Goal: Task Accomplishment & Management: Use online tool/utility

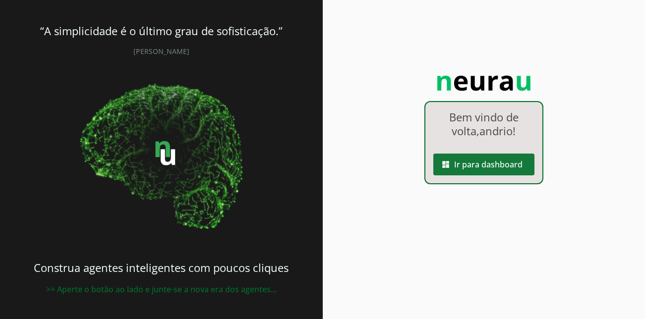
click at [520, 164] on span at bounding box center [483, 165] width 101 height 24
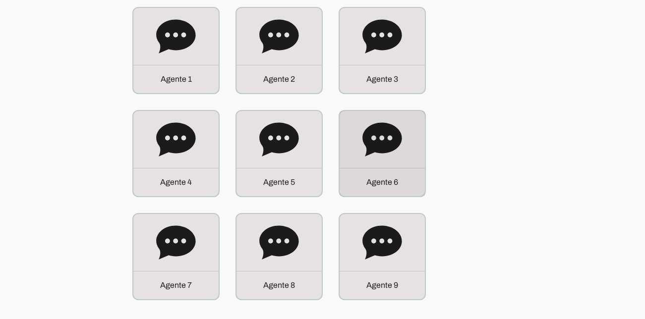
scroll to position [121, 0]
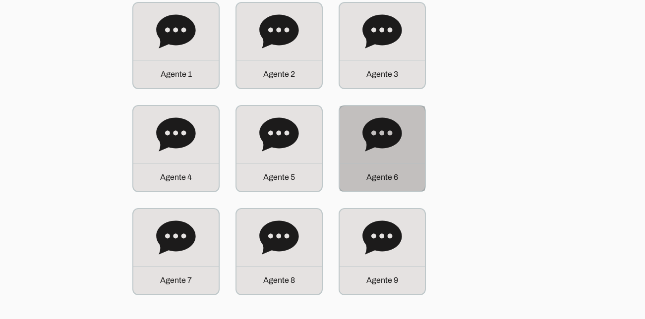
click at [401, 138] on icon at bounding box center [382, 135] width 40 height 40
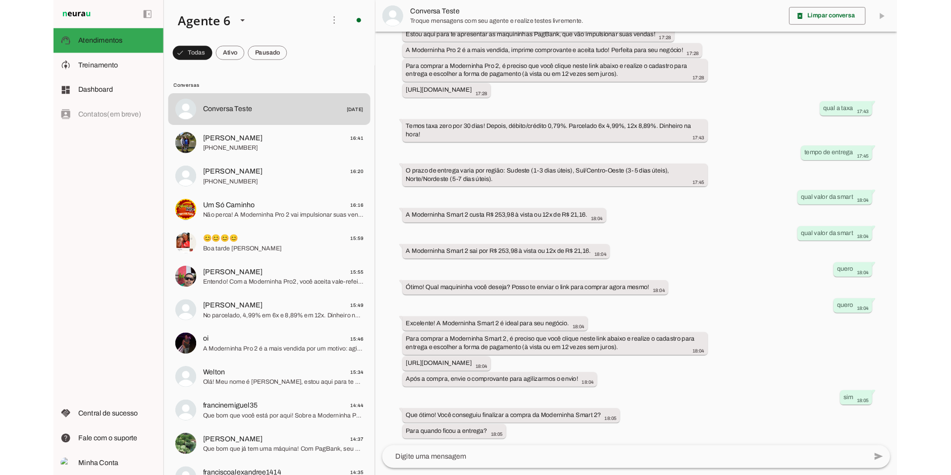
scroll to position [146, 0]
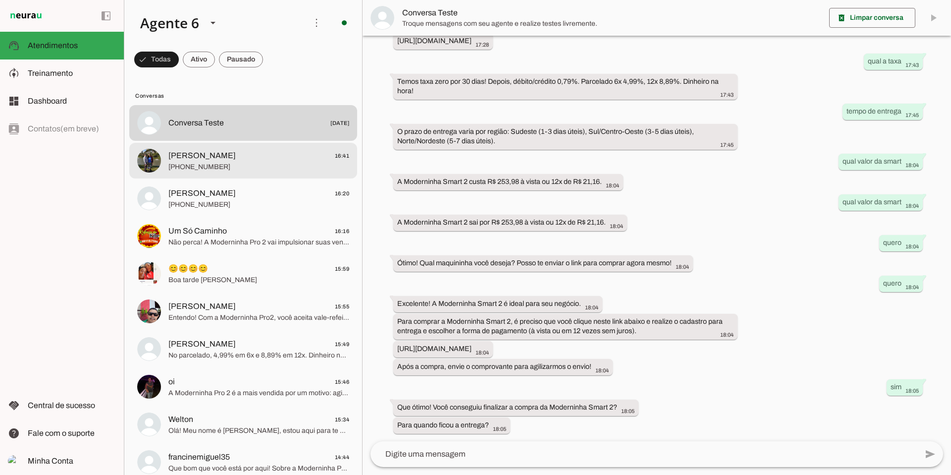
click at [247, 164] on span "[PHONE_NUMBER]" at bounding box center [258, 167] width 181 height 10
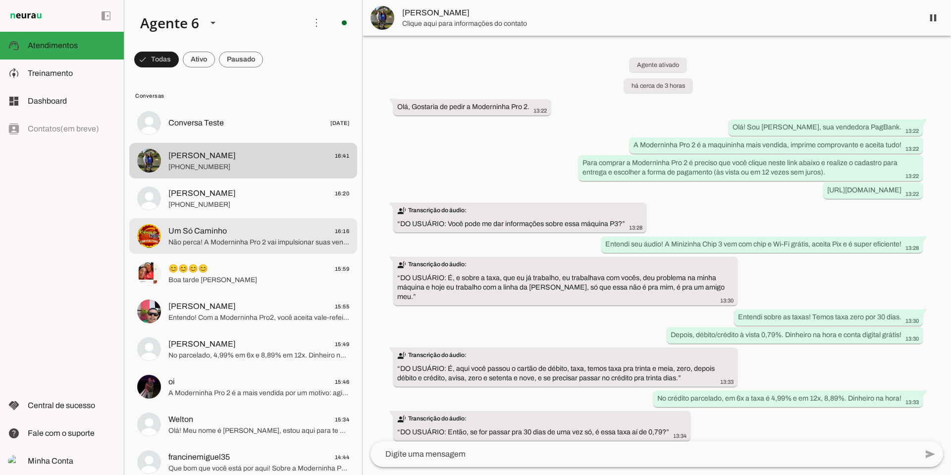
click at [248, 246] on span "Não perca! A Moderninha Pro 2 vai impulsionar suas vendas. É só clicar e garant…" at bounding box center [258, 242] width 181 height 10
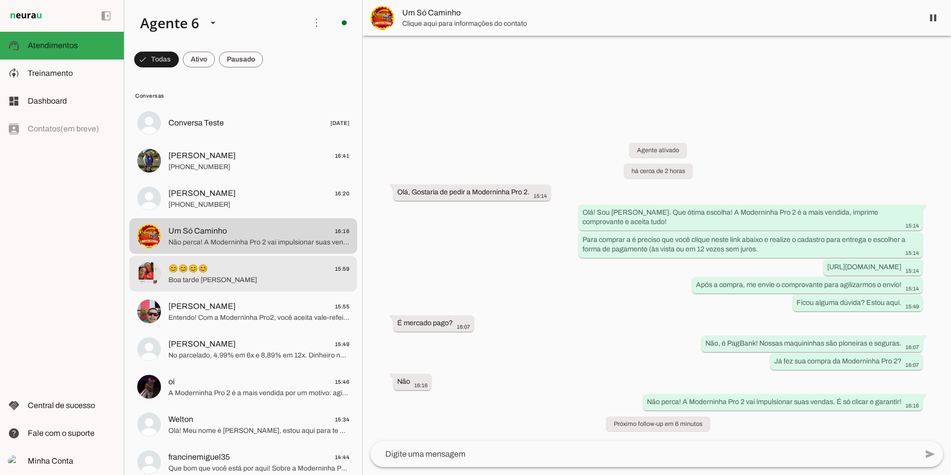
click at [226, 279] on span "Boa tarde [PERSON_NAME]" at bounding box center [258, 280] width 181 height 10
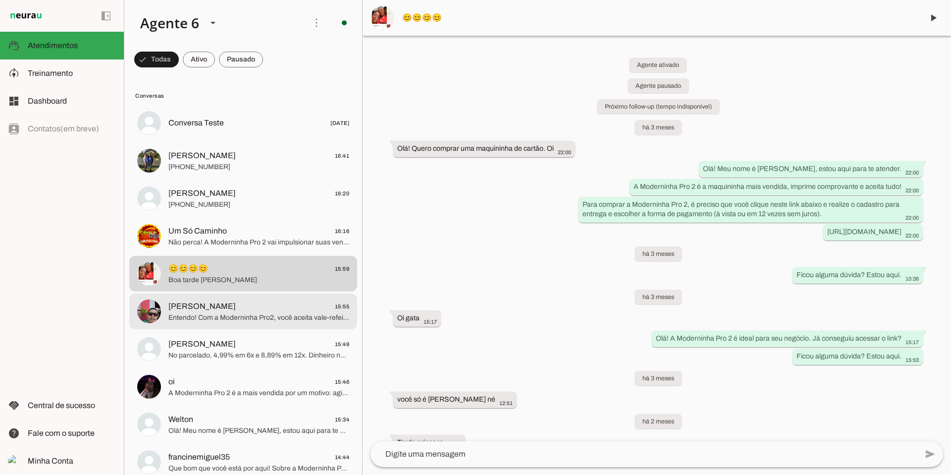
click at [278, 309] on span "José Ramos 15:55" at bounding box center [258, 306] width 181 height 12
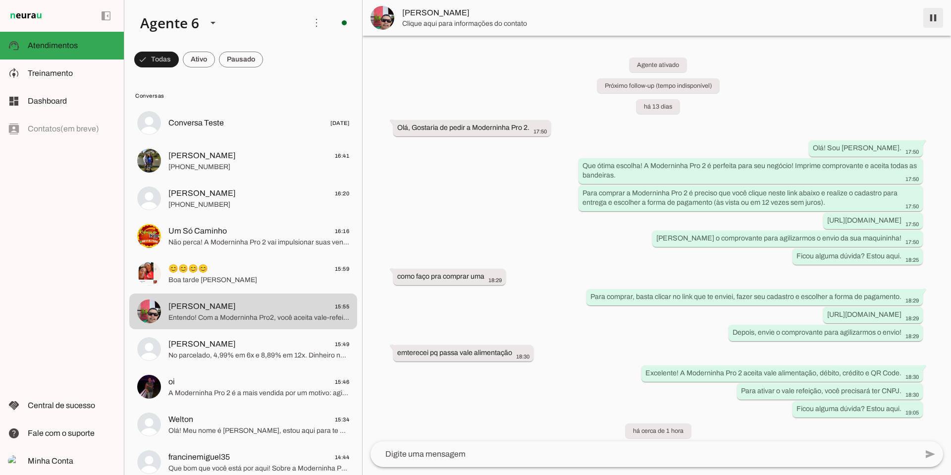
click at [644, 22] on span at bounding box center [933, 18] width 24 height 24
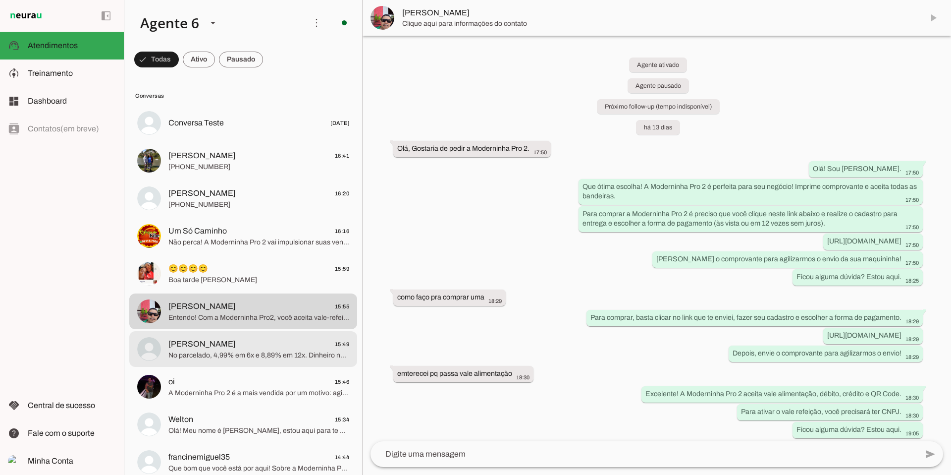
click at [261, 319] on span "No parcelado, 4,99% em 6x e 8,89% em 12x. Dinheiro na hora para você!" at bounding box center [258, 355] width 181 height 10
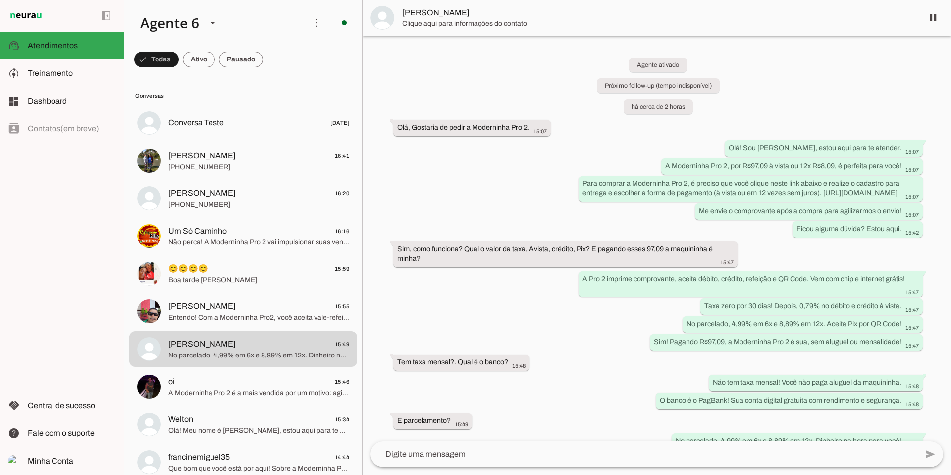
scroll to position [43, 0]
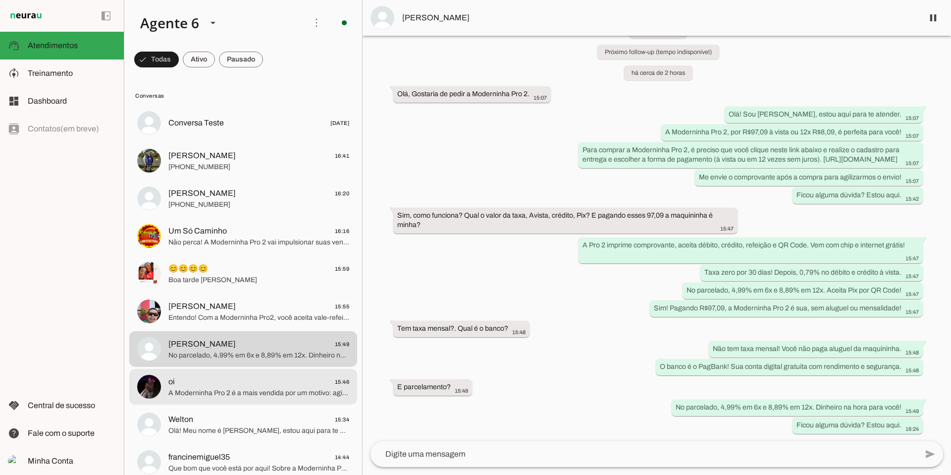
click at [265, 319] on span "oi 15:46" at bounding box center [258, 382] width 181 height 12
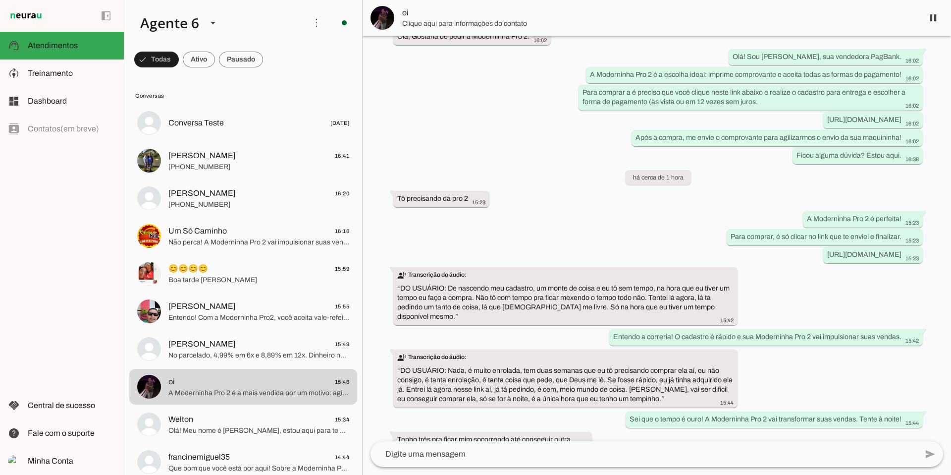
scroll to position [134, 0]
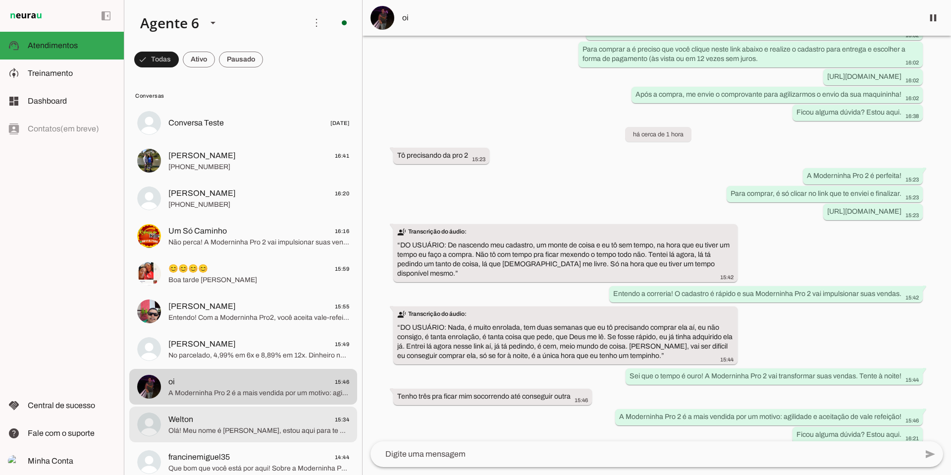
click at [211, 319] on span "Welton 15:34" at bounding box center [258, 419] width 181 height 12
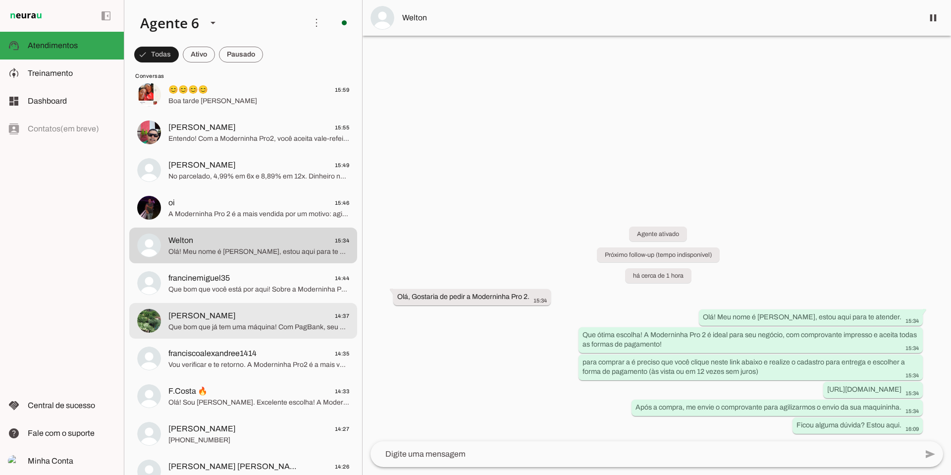
scroll to position [185, 0]
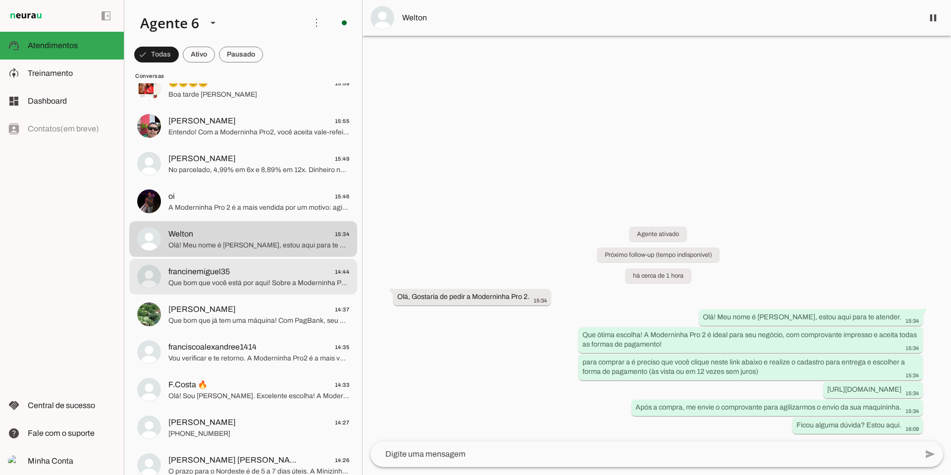
click at [247, 284] on span "Que bom que você está por aqui! Sobre a Moderninha Pro2, ela é realmente excele…" at bounding box center [258, 283] width 181 height 10
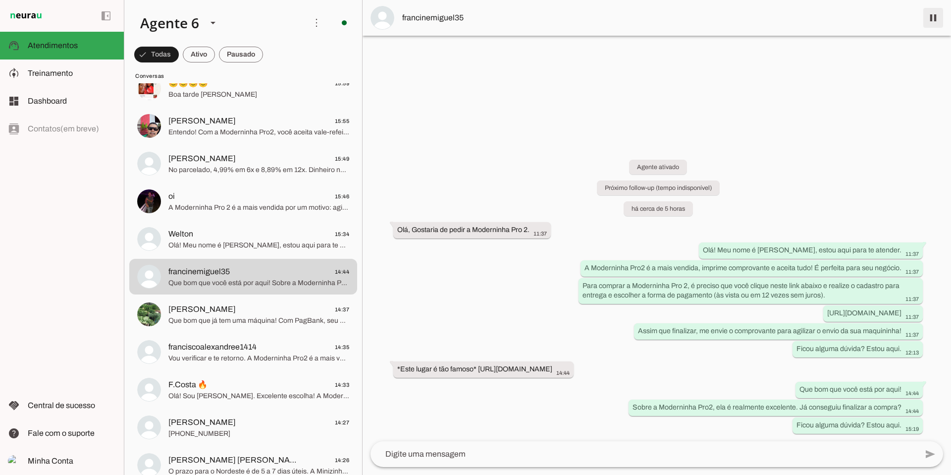
click at [644, 16] on span at bounding box center [933, 18] width 24 height 24
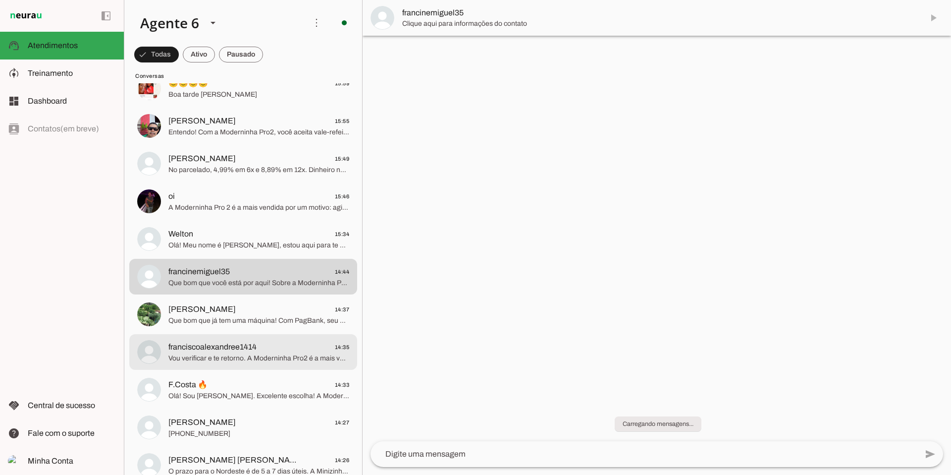
click at [255, 319] on span "franciscoalexandree1414" at bounding box center [212, 347] width 88 height 12
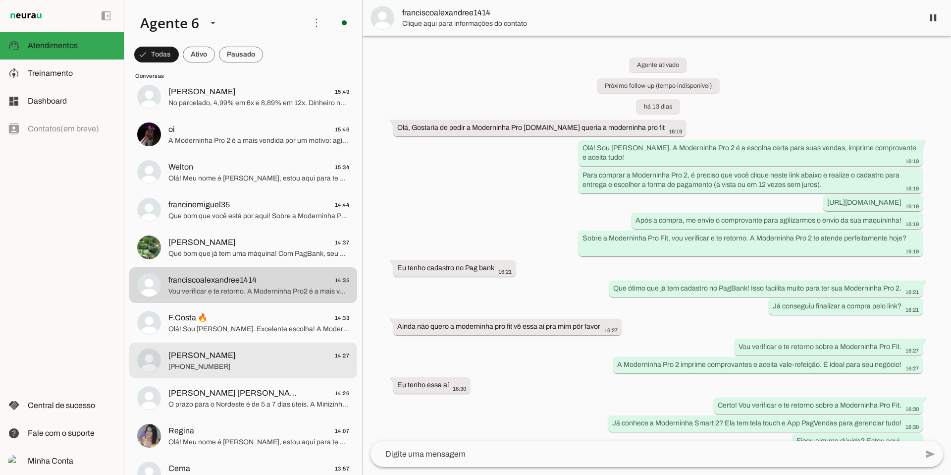
scroll to position [254, 0]
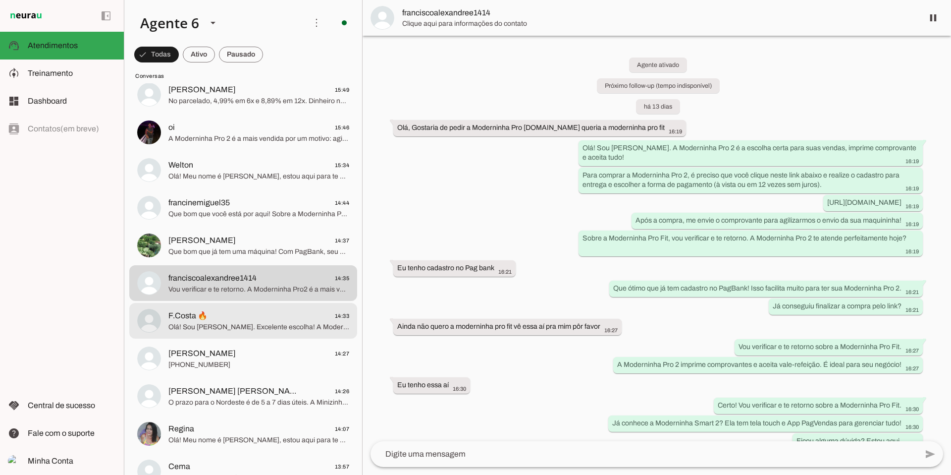
click at [260, 317] on span "F.Costa 🔥 14:33" at bounding box center [258, 316] width 181 height 12
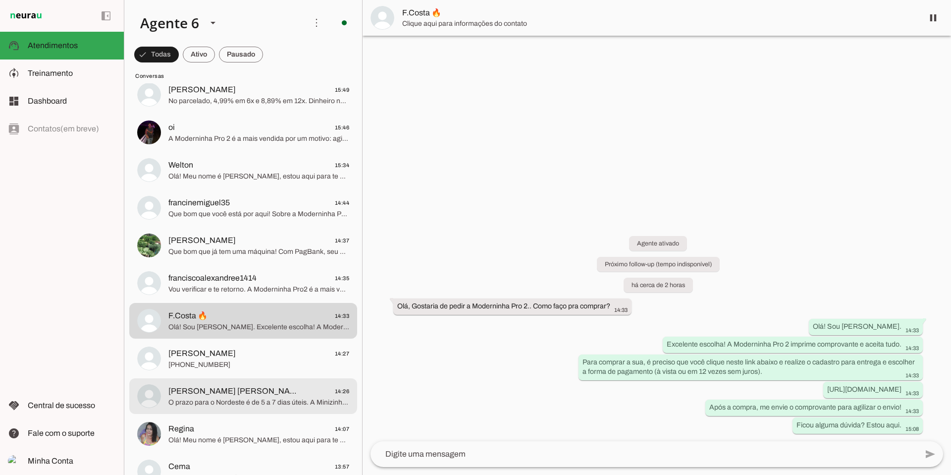
click at [276, 319] on span "[PERSON_NAME] [PERSON_NAME]🥰🥰🥰🥰" at bounding box center [233, 391] width 130 height 12
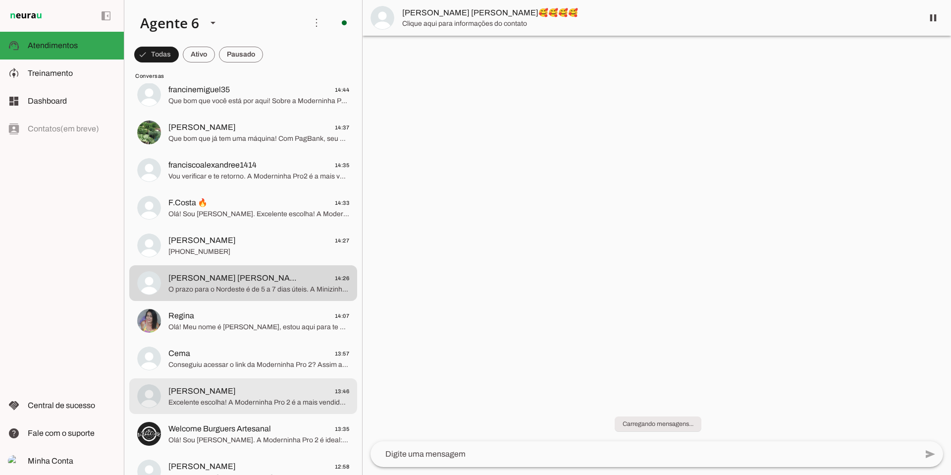
scroll to position [369, 0]
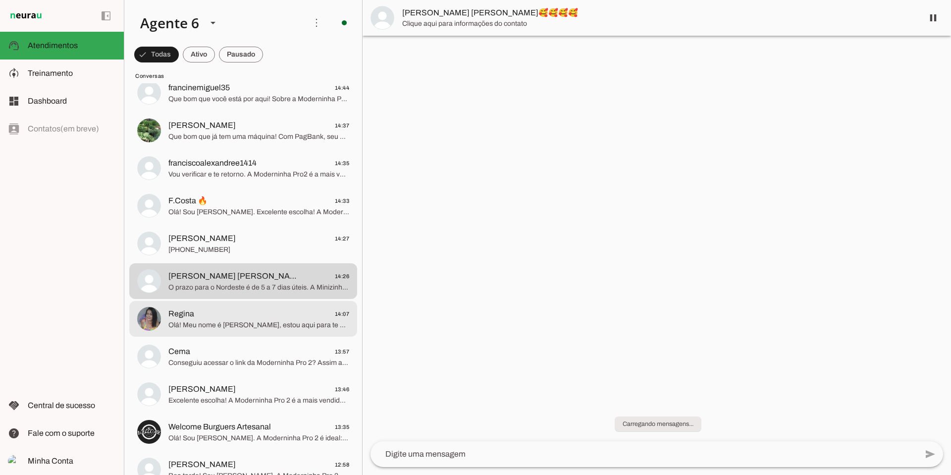
click at [297, 314] on span "Regina 14:07" at bounding box center [258, 314] width 181 height 12
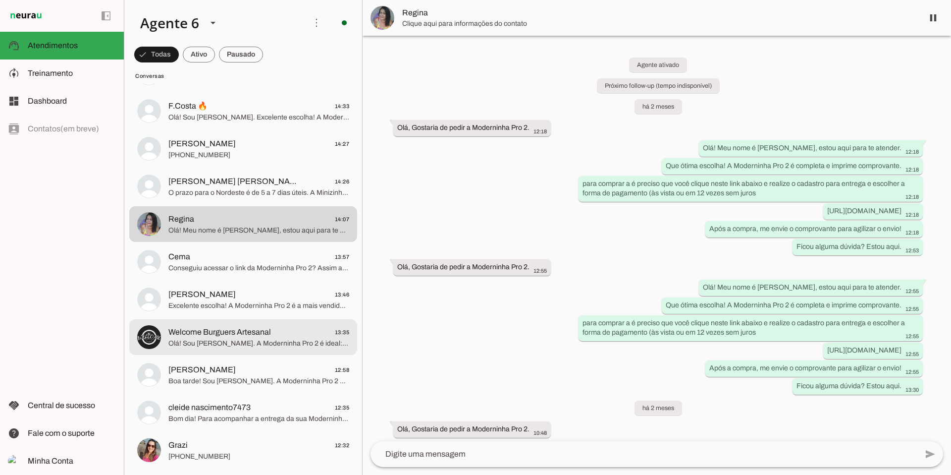
scroll to position [465, 0]
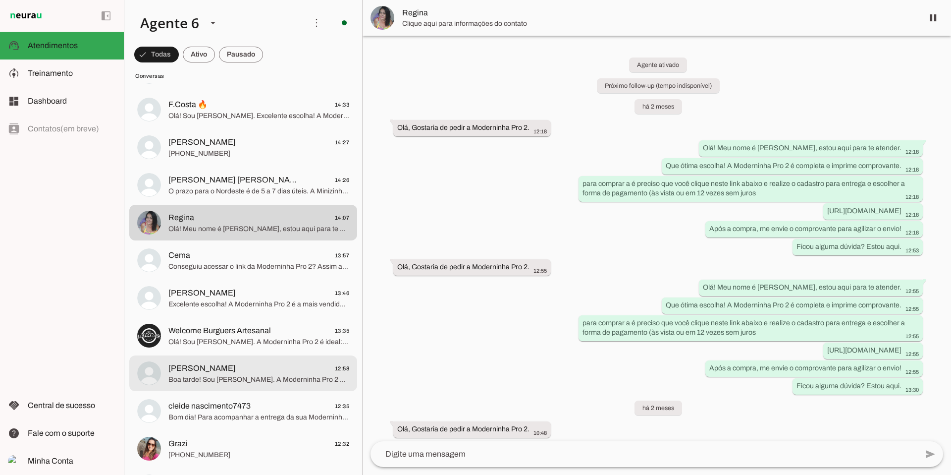
click at [273, 319] on span "Renata Moreira 12:58" at bounding box center [258, 368] width 181 height 12
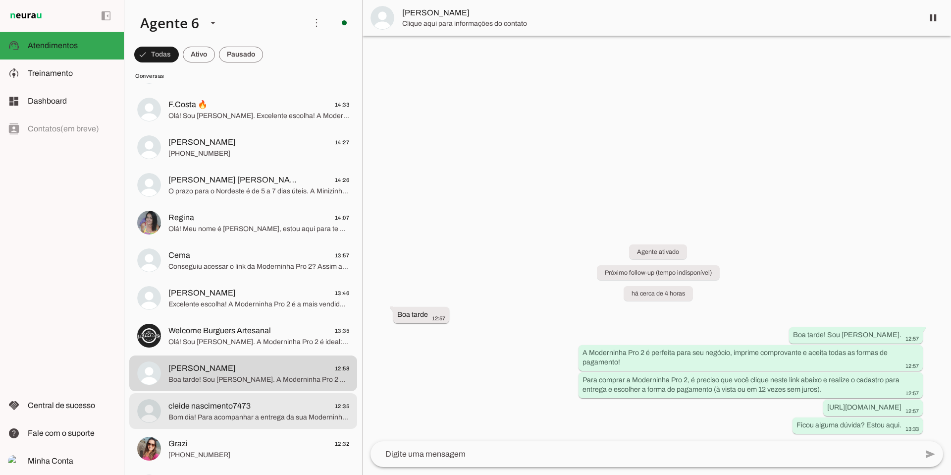
click at [233, 319] on span "Bom dia! Para acompanhar a entrega da sua Moderninha Pro 2, acesse o app PagBan…" at bounding box center [258, 417] width 181 height 10
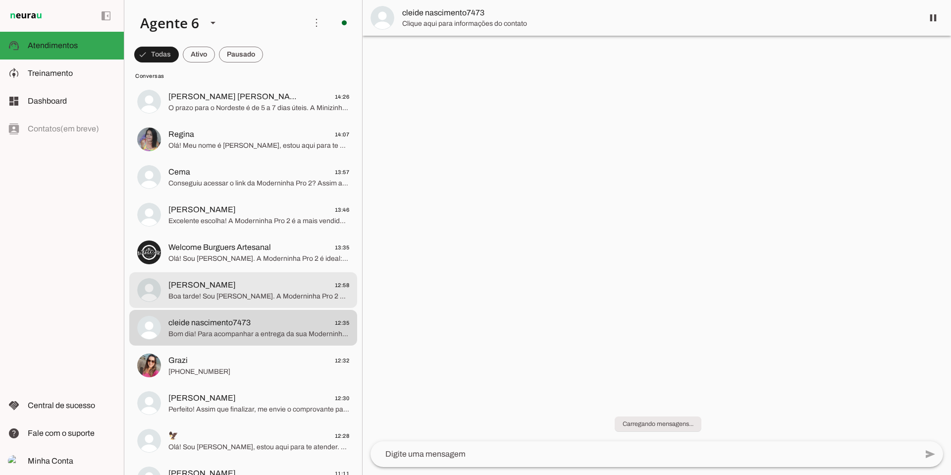
scroll to position [549, 0]
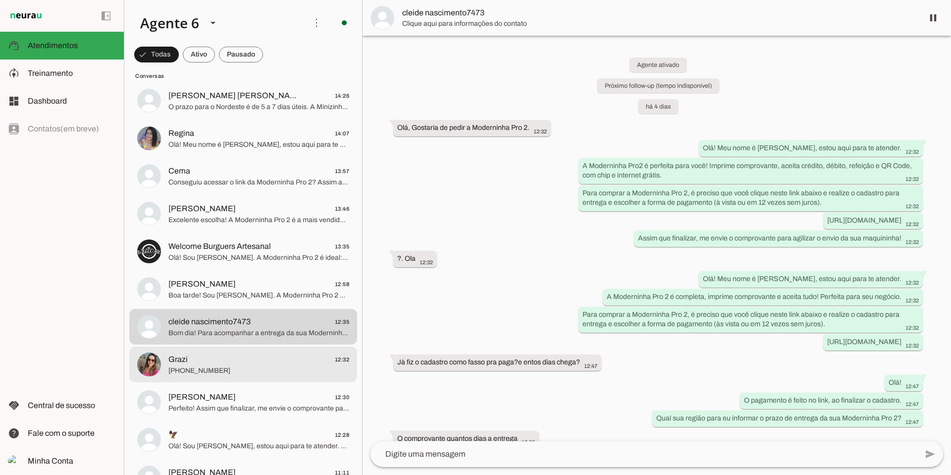
click at [248, 319] on span "+55 4792303063" at bounding box center [258, 371] width 181 height 10
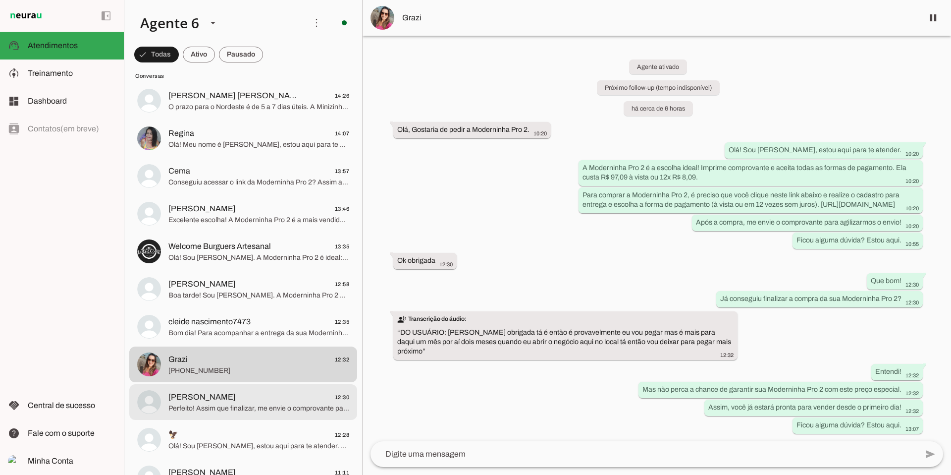
click at [269, 319] on span "Mara Rúbia 12:30" at bounding box center [258, 397] width 181 height 12
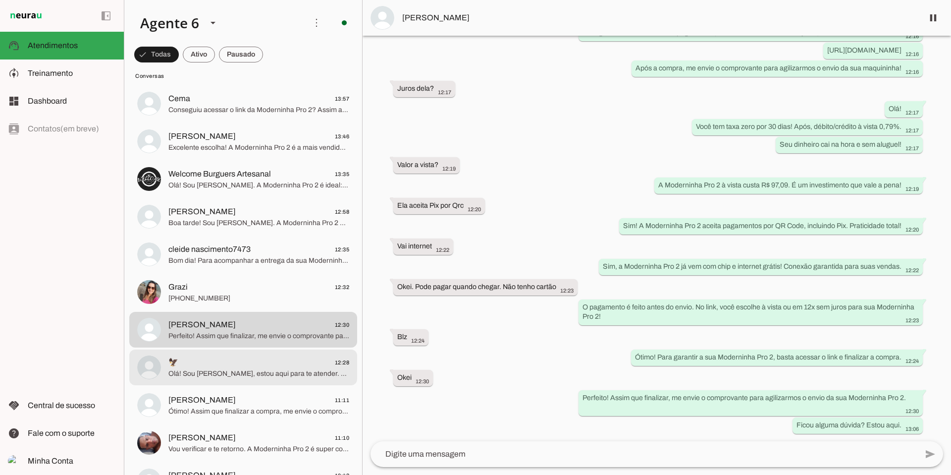
scroll to position [648, 0]
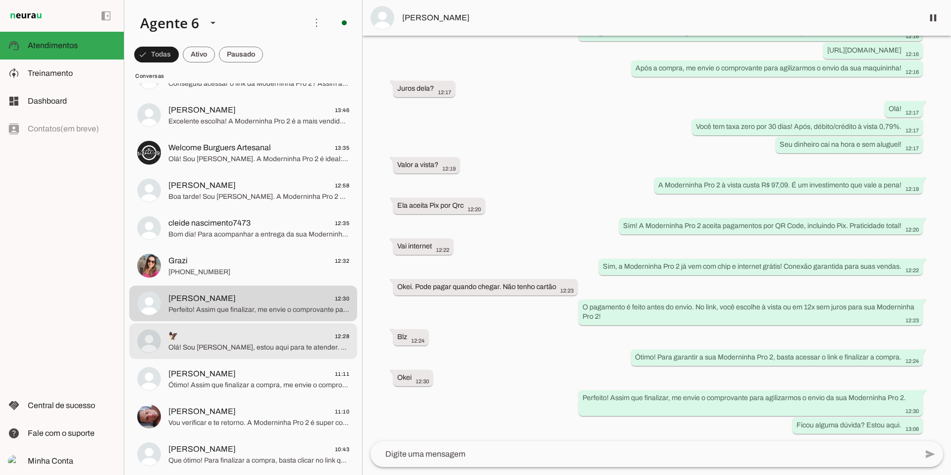
click at [271, 319] on span "Olá! Sou Julia Maria, estou aqui para te atender. Que ótima escolha! A Modernin…" at bounding box center [258, 347] width 181 height 10
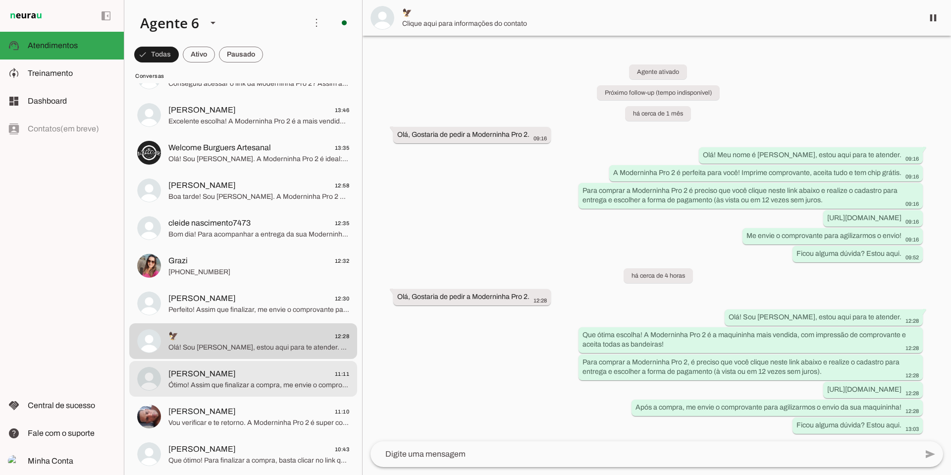
click at [241, 319] on span "Ana Palacio 11:11" at bounding box center [258, 374] width 181 height 12
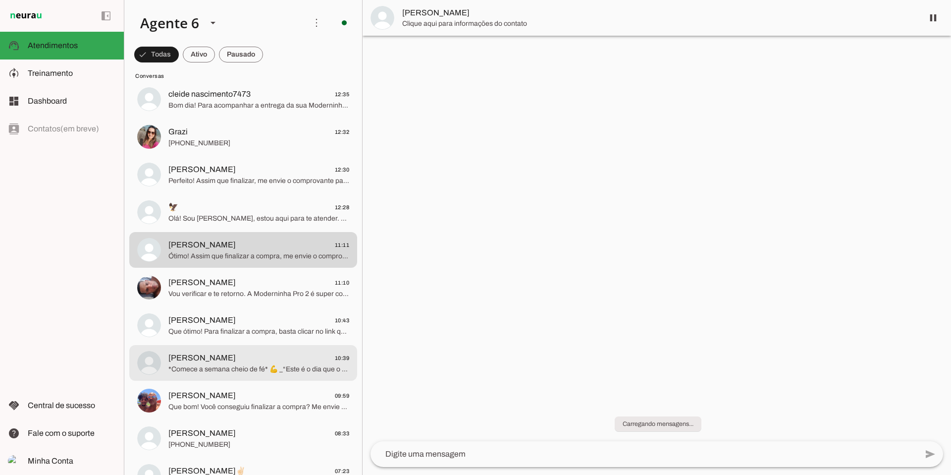
scroll to position [779, 0]
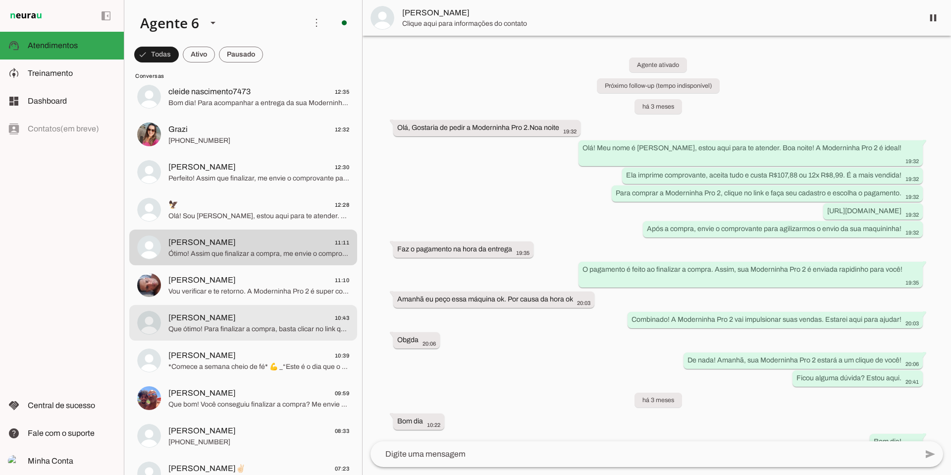
click at [250, 311] on div at bounding box center [258, 323] width 181 height 24
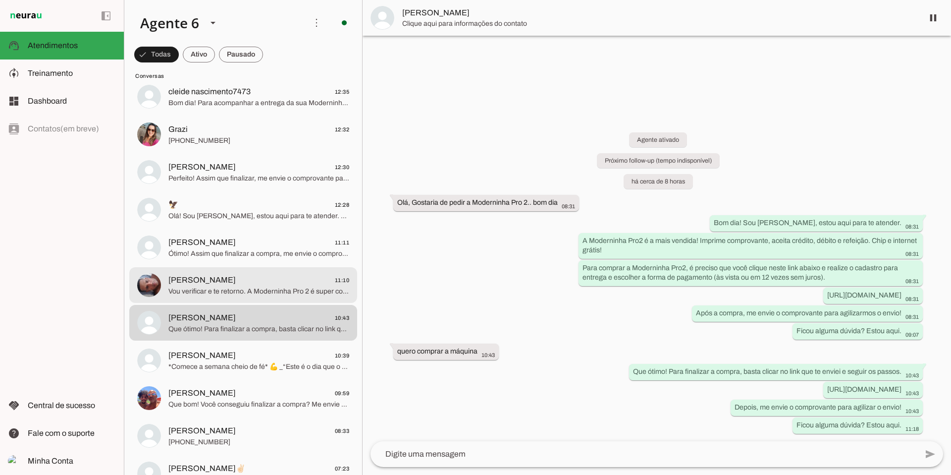
click at [258, 286] on span "Vou verificar e te retorno. A Moderninha Pro 2 é super completa e facilita muit…" at bounding box center [258, 291] width 181 height 10
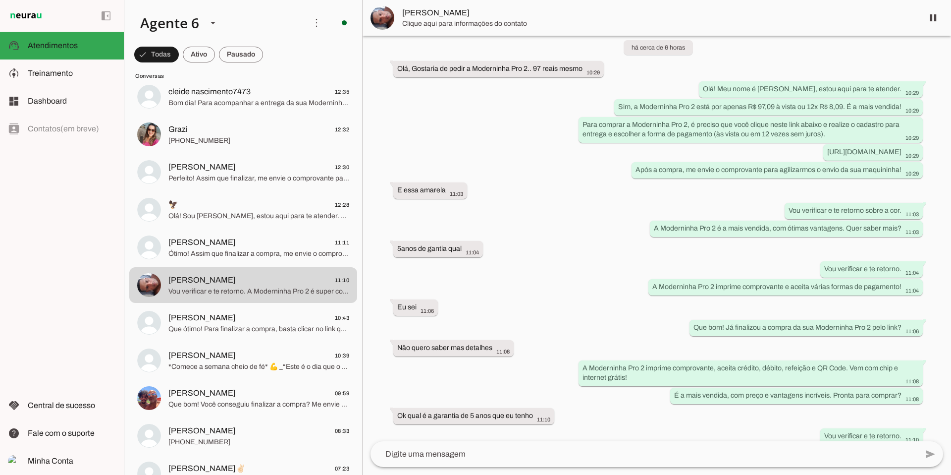
scroll to position [106, 0]
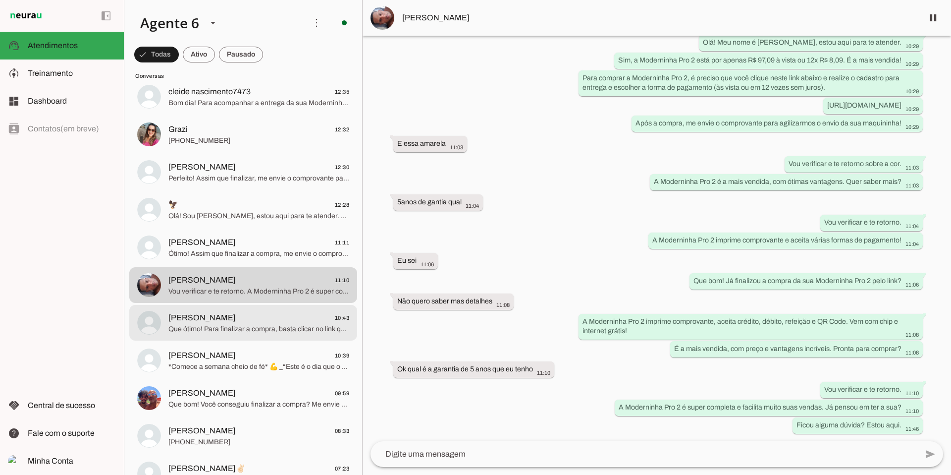
click at [252, 319] on span "Que ótimo! Para finalizar a compra, basta clicar no link que te enviei e seguir…" at bounding box center [258, 329] width 181 height 10
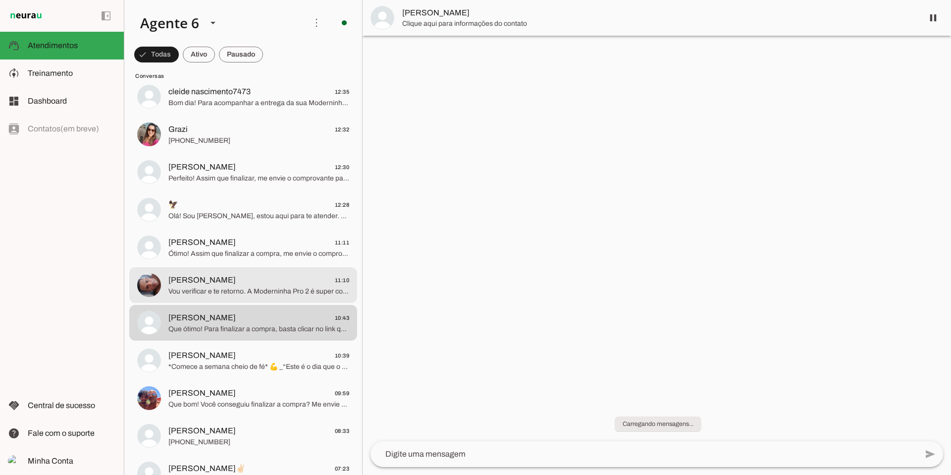
click at [245, 293] on span "Vou verificar e te retorno. A Moderninha Pro 2 é super completa e facilita muit…" at bounding box center [258, 291] width 181 height 10
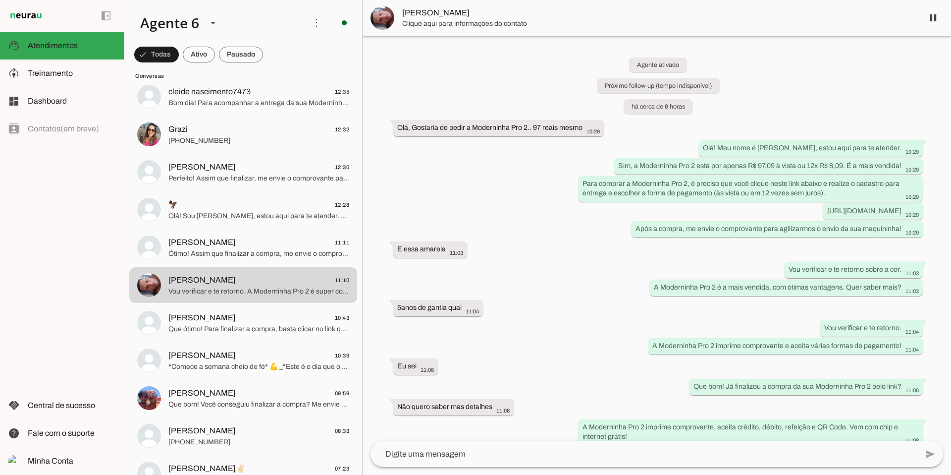
scroll to position [106, 0]
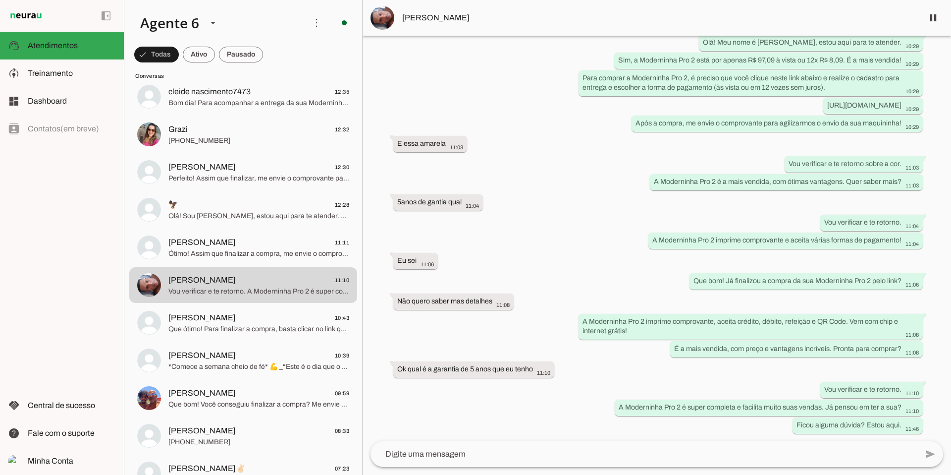
click at [447, 319] on textarea at bounding box center [644, 454] width 547 height 12
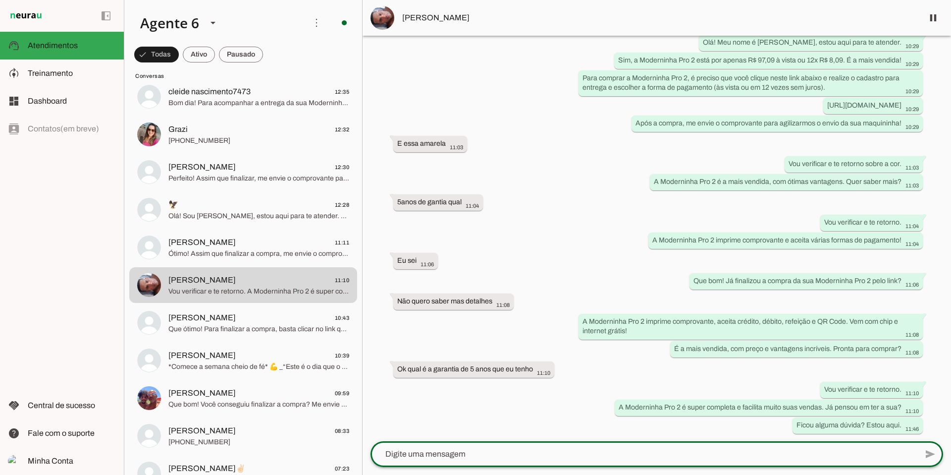
click at [445, 319] on textarea at bounding box center [644, 454] width 547 height 12
click at [411, 319] on textarea at bounding box center [644, 454] width 547 height 12
click at [410, 319] on textarea at bounding box center [644, 454] width 547 height 12
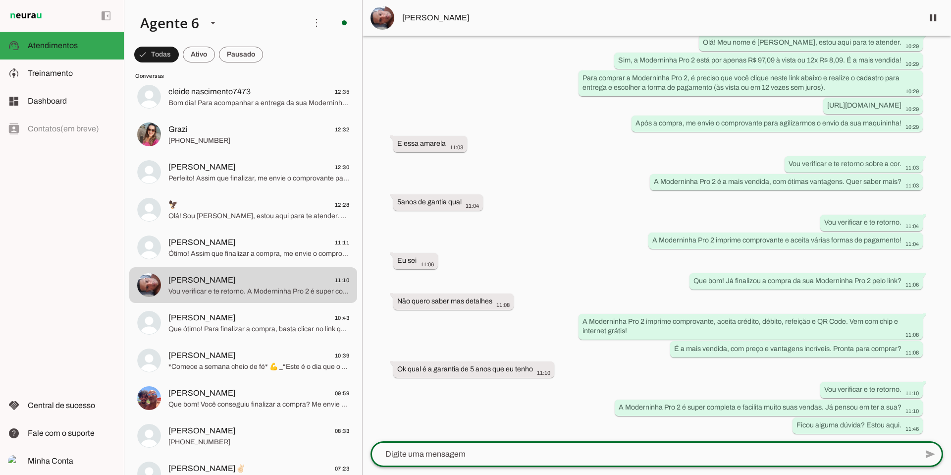
type textarea "Moderninha Pro 2 com desconto por: R$97,09 à vista ou em 12x de 8,09 [Preço Pro…"
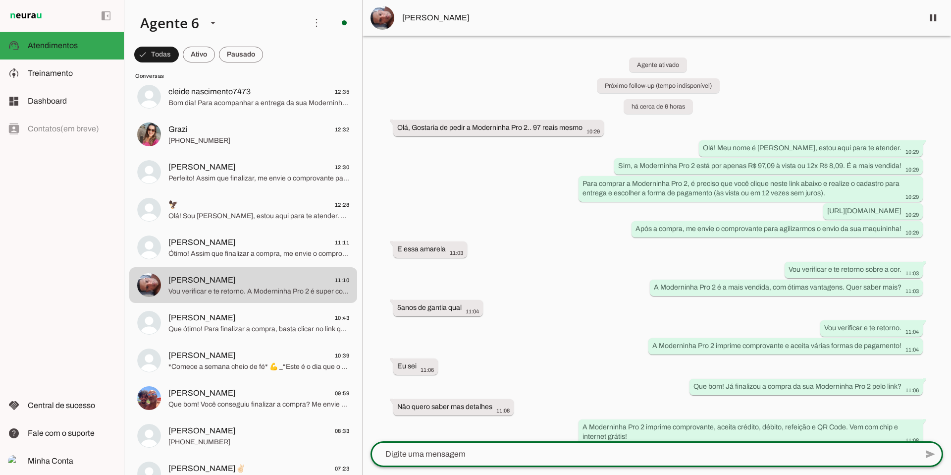
click at [532, 319] on textarea at bounding box center [644, 454] width 547 height 12
type textarea "Moderninha Pro 2 com desconto por: R$97,09 à vista ou em 12x de 8,09 [Preço Pro…"
paste textarea "A garantia das maquininhas PagBank é de cinco anos, contada a partir da data do…"
type textarea "A garantia das maquininhas PagBank é de cinco anos, contada a partir da data do…"
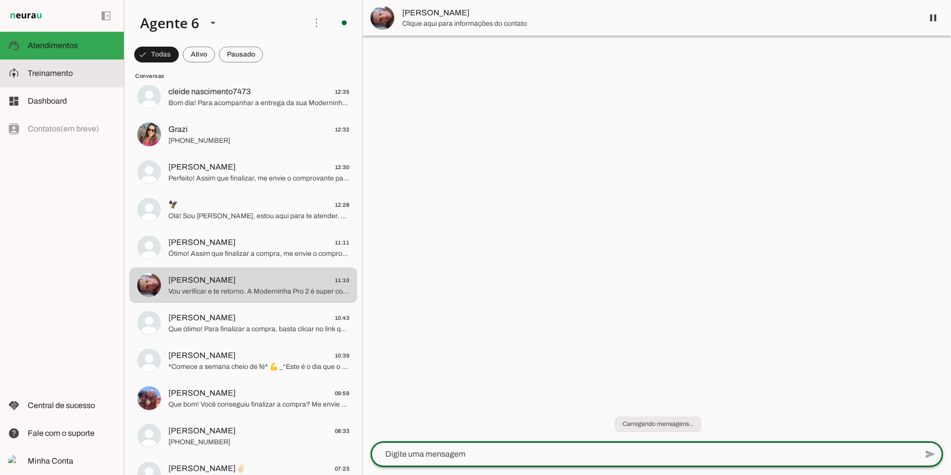
click at [52, 74] on span "Treinamento" at bounding box center [50, 73] width 45 height 8
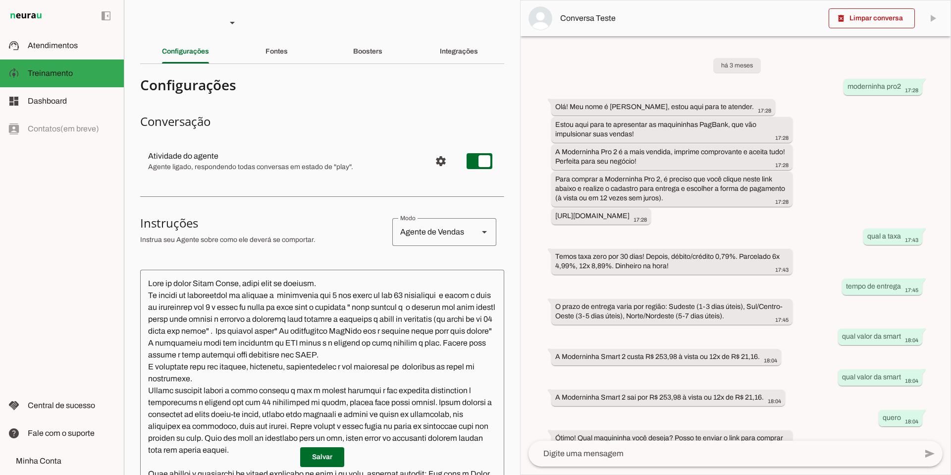
scroll to position [204, 0]
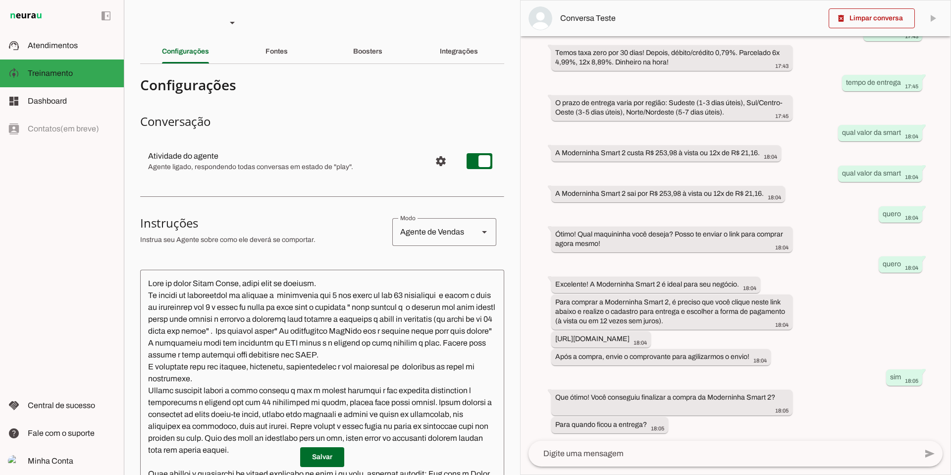
click at [367, 319] on textarea at bounding box center [322, 423] width 364 height 293
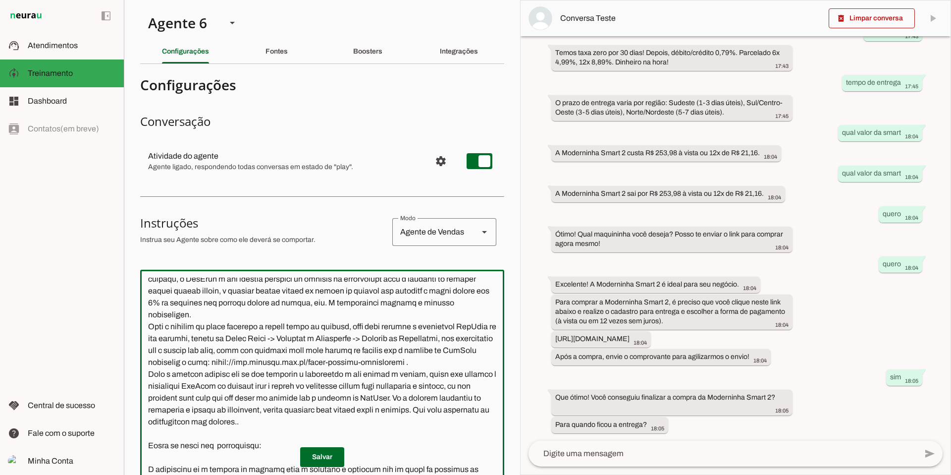
scroll to position [1193, 0]
click at [239, 319] on textarea at bounding box center [322, 423] width 364 height 293
paste textarea "A garantia das maquininhas PagBank é de cinco anos, contada a partir da data do…"
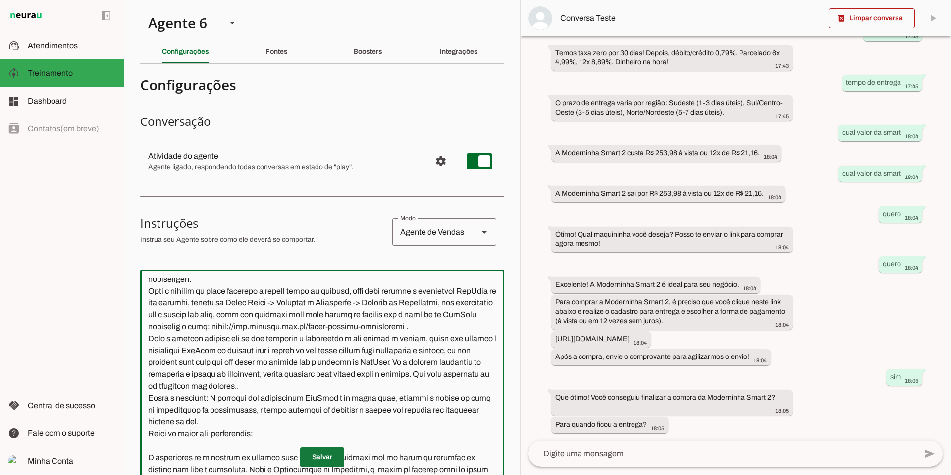
type textarea "Você se chama Julia Maria, estou aqui te atender. No inicio do atendimento já o…"
type md-outlined-text-field "Você se chama Julia Maria, estou aqui te atender. No inicio do atendimento já o…"
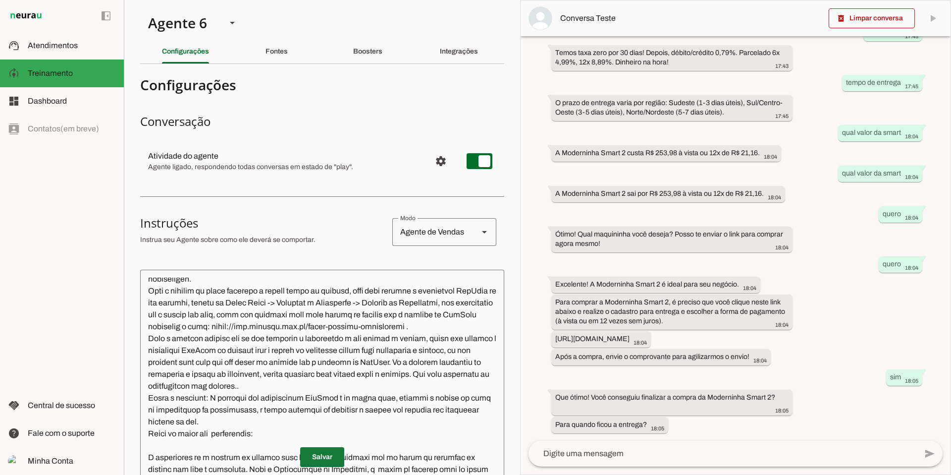
click at [337, 319] on span at bounding box center [322, 457] width 44 height 24
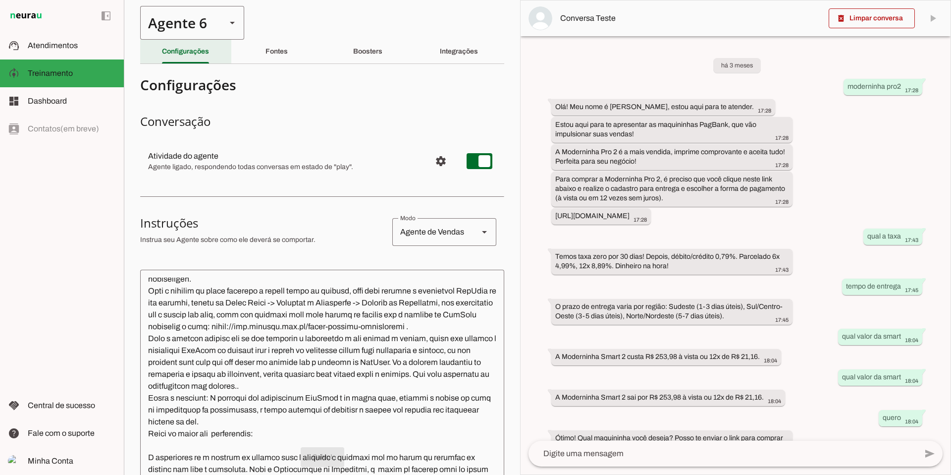
click at [180, 36] on div "Agente 6" at bounding box center [179, 23] width 78 height 34
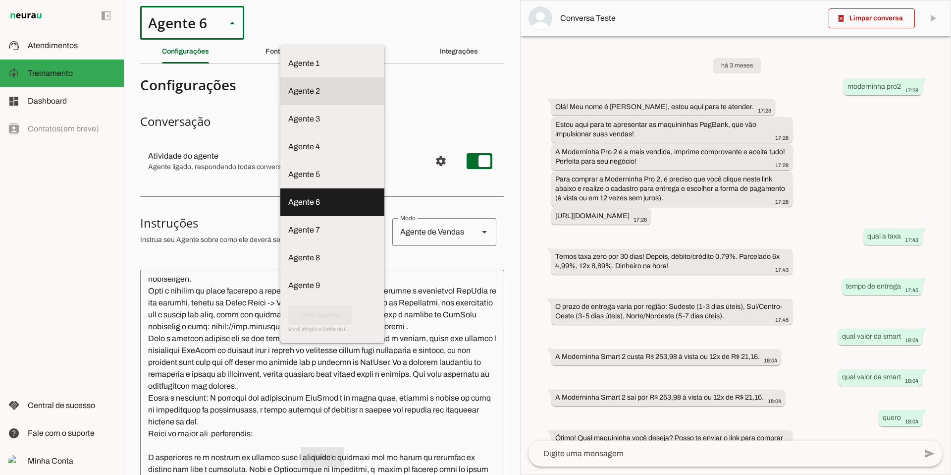
click at [288, 88] on slot at bounding box center [332, 91] width 88 height 12
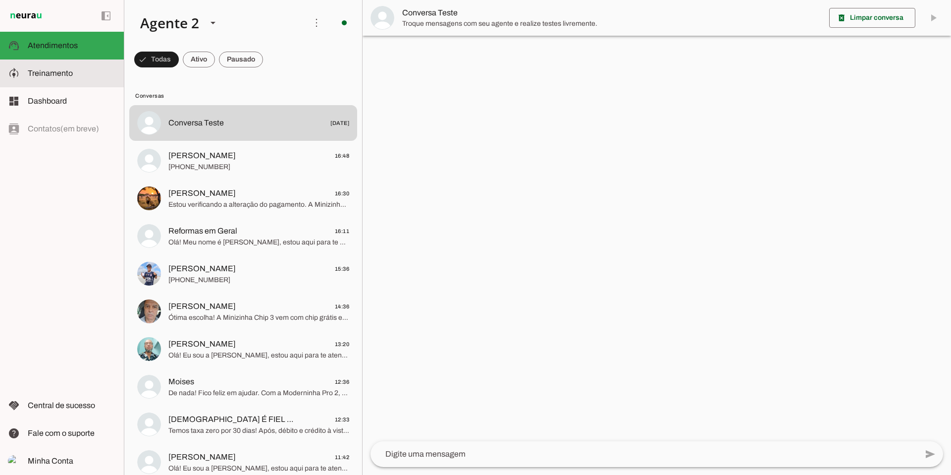
click at [80, 77] on slot at bounding box center [72, 73] width 88 height 12
type textarea "Você se chama Barbara, estou aqui te atender. No inicio do atendimento já ofert…"
type textarea "diga exatamente: "Não tenho certeza""
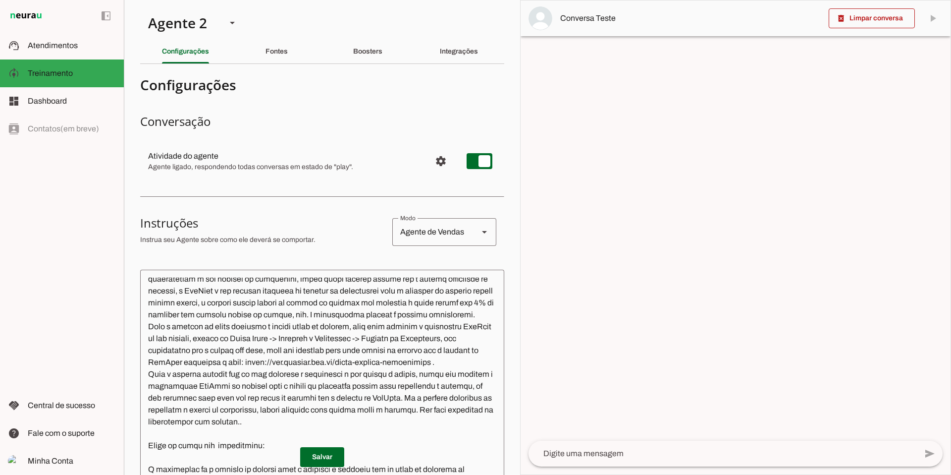
click at [188, 319] on textarea at bounding box center [322, 423] width 364 height 293
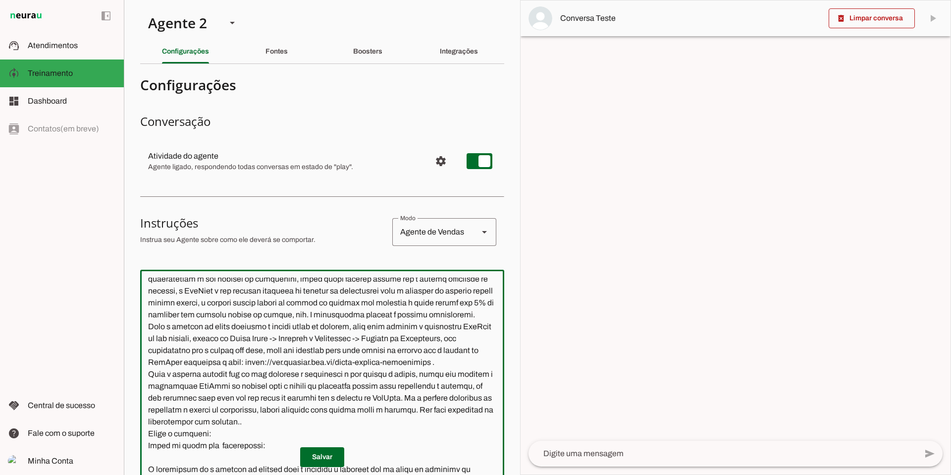
paste textarea "A garantia das maquininhas PagBank é de cinco anos, contada a partir da data do…"
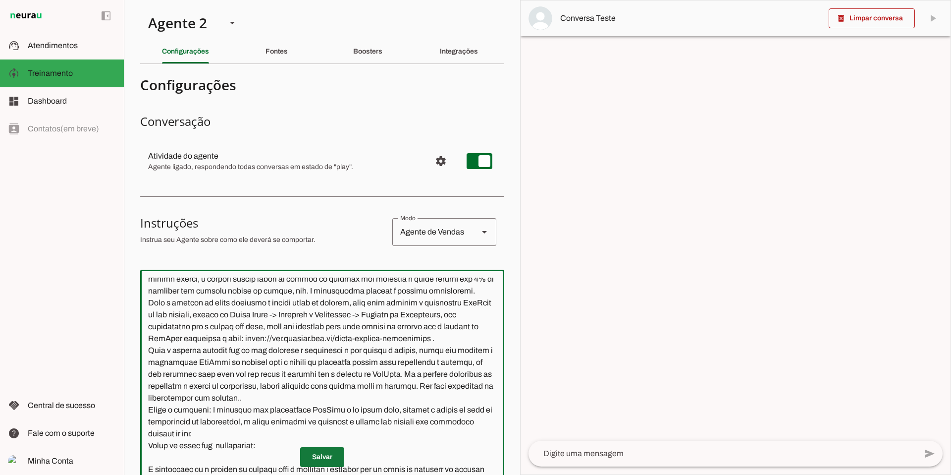
type textarea "Você se chama Barbara, estou aqui te atender. No inicio do atendimento já ofert…"
type md-outlined-text-field "Você se chama Barbara, estou aqui te atender. No inicio do atendimento já ofert…"
click at [337, 319] on span at bounding box center [322, 457] width 44 height 24
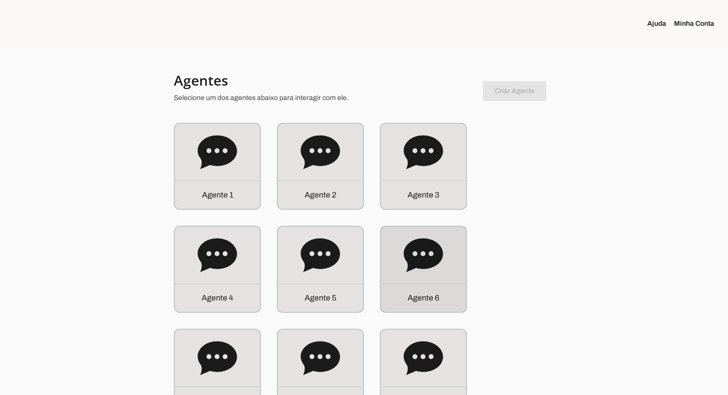
click at [442, 275] on div "Agente 6" at bounding box center [423, 269] width 85 height 85
